Goal: Task Accomplishment & Management: Manage account settings

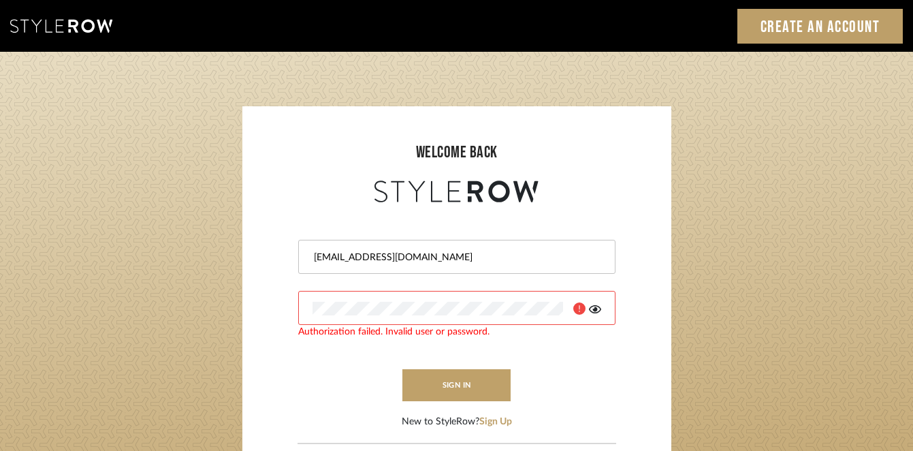
click at [598, 251] on div at bounding box center [598, 251] width 0 height 0
type input "[EMAIL_ADDRESS][DOMAIN_NAME]"
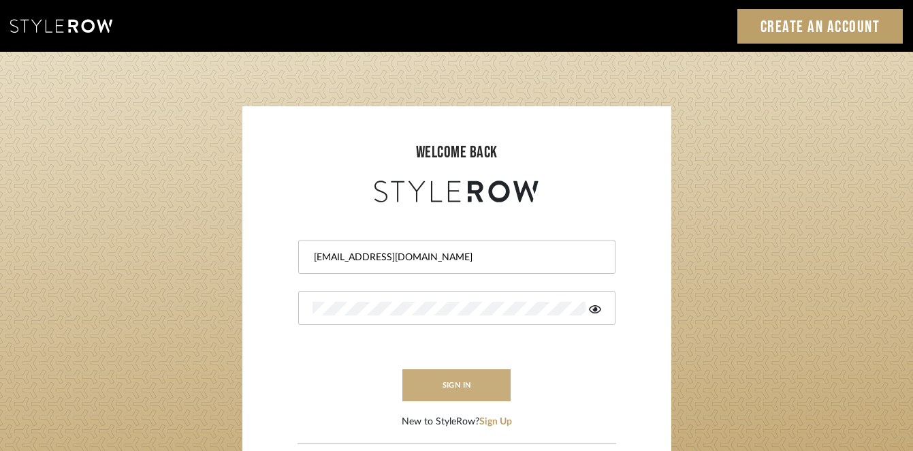
click at [452, 387] on button "sign in" at bounding box center [457, 385] width 109 height 32
